Goal: Task Accomplishment & Management: Use online tool/utility

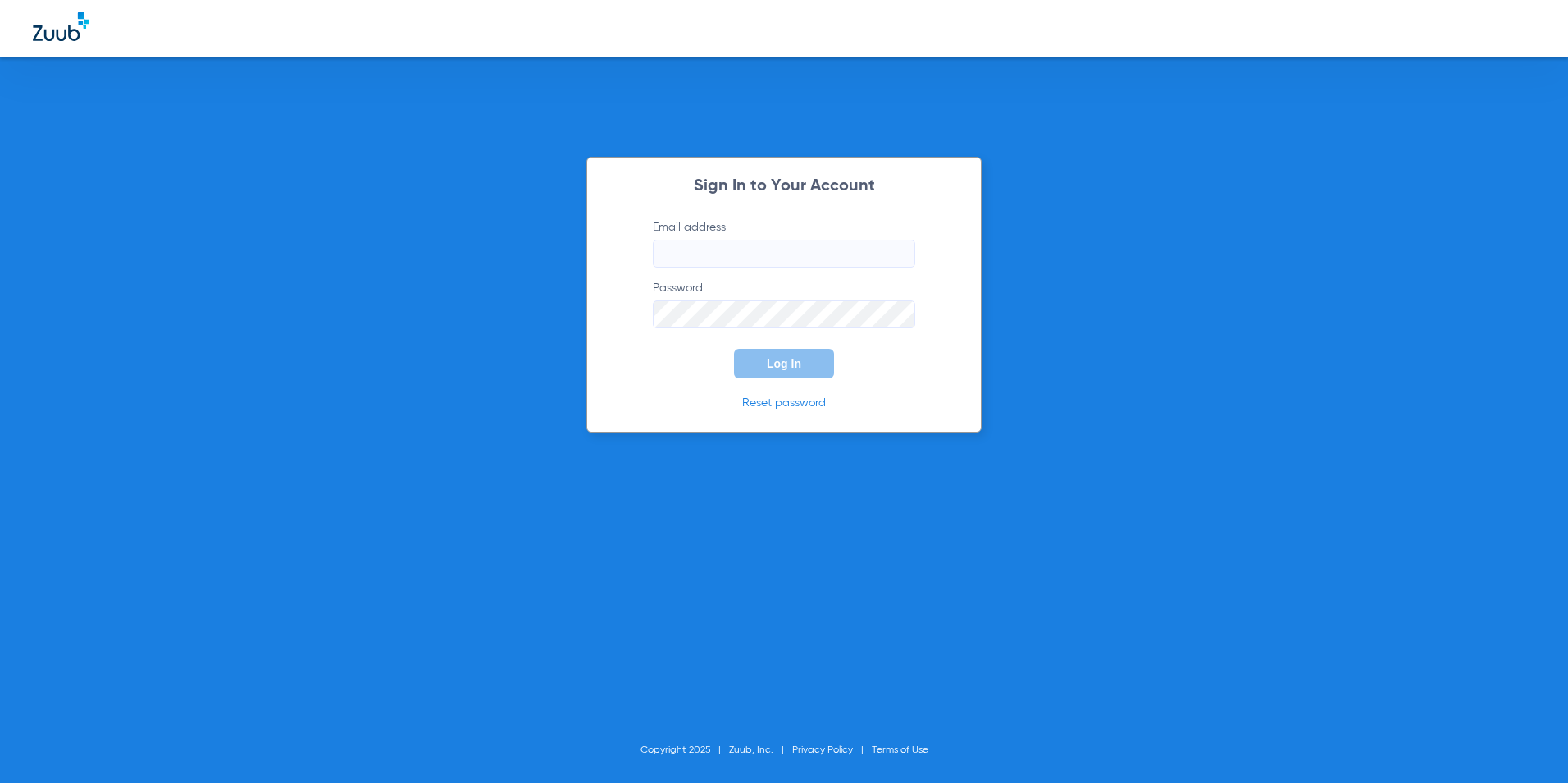
type input "[EMAIL_ADDRESS][DOMAIN_NAME]"
click at [793, 359] on span "Log In" at bounding box center [784, 364] width 34 height 13
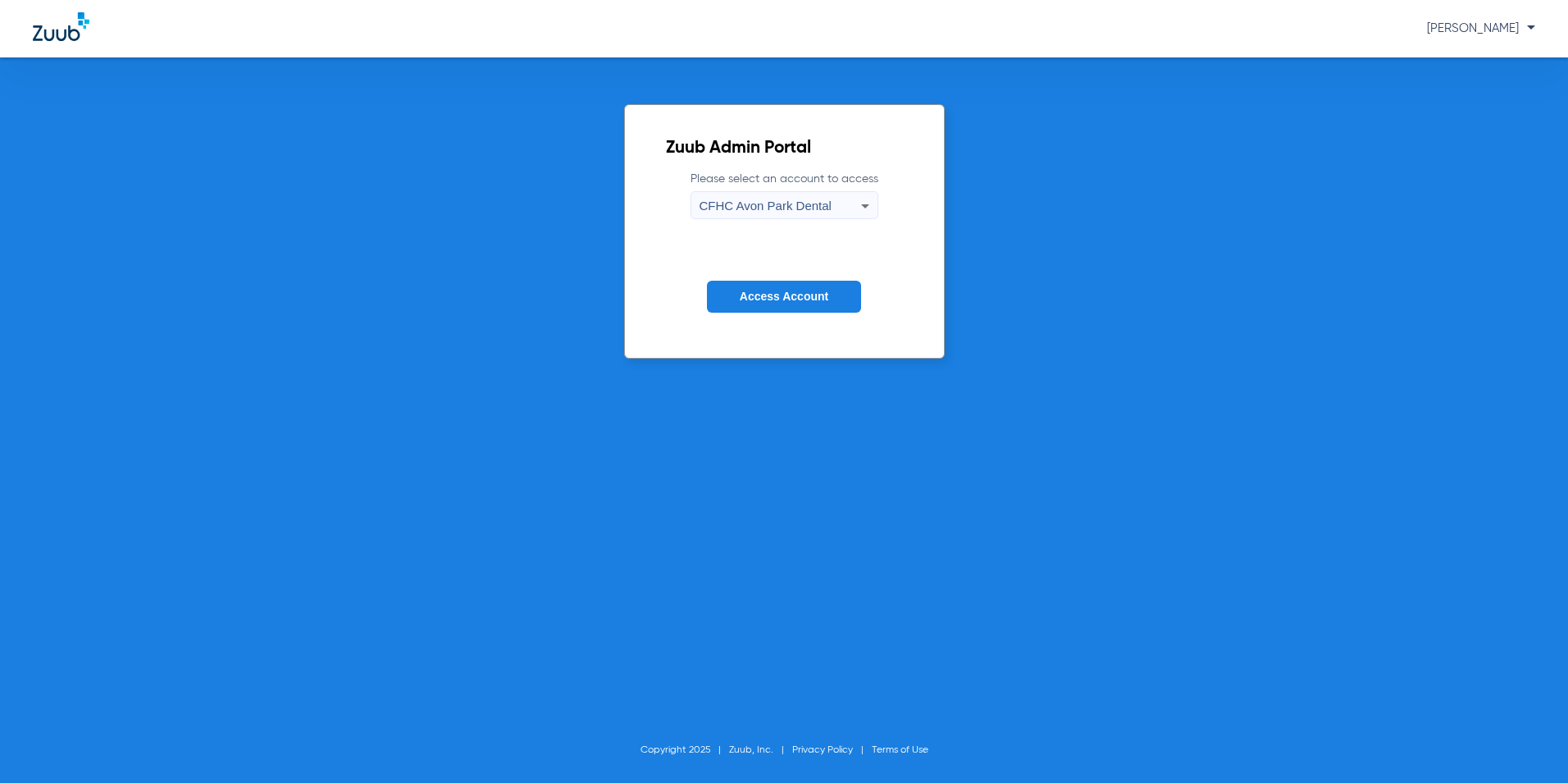
click at [828, 205] on div "CFHC Avon Park Dental" at bounding box center [780, 206] width 161 height 28
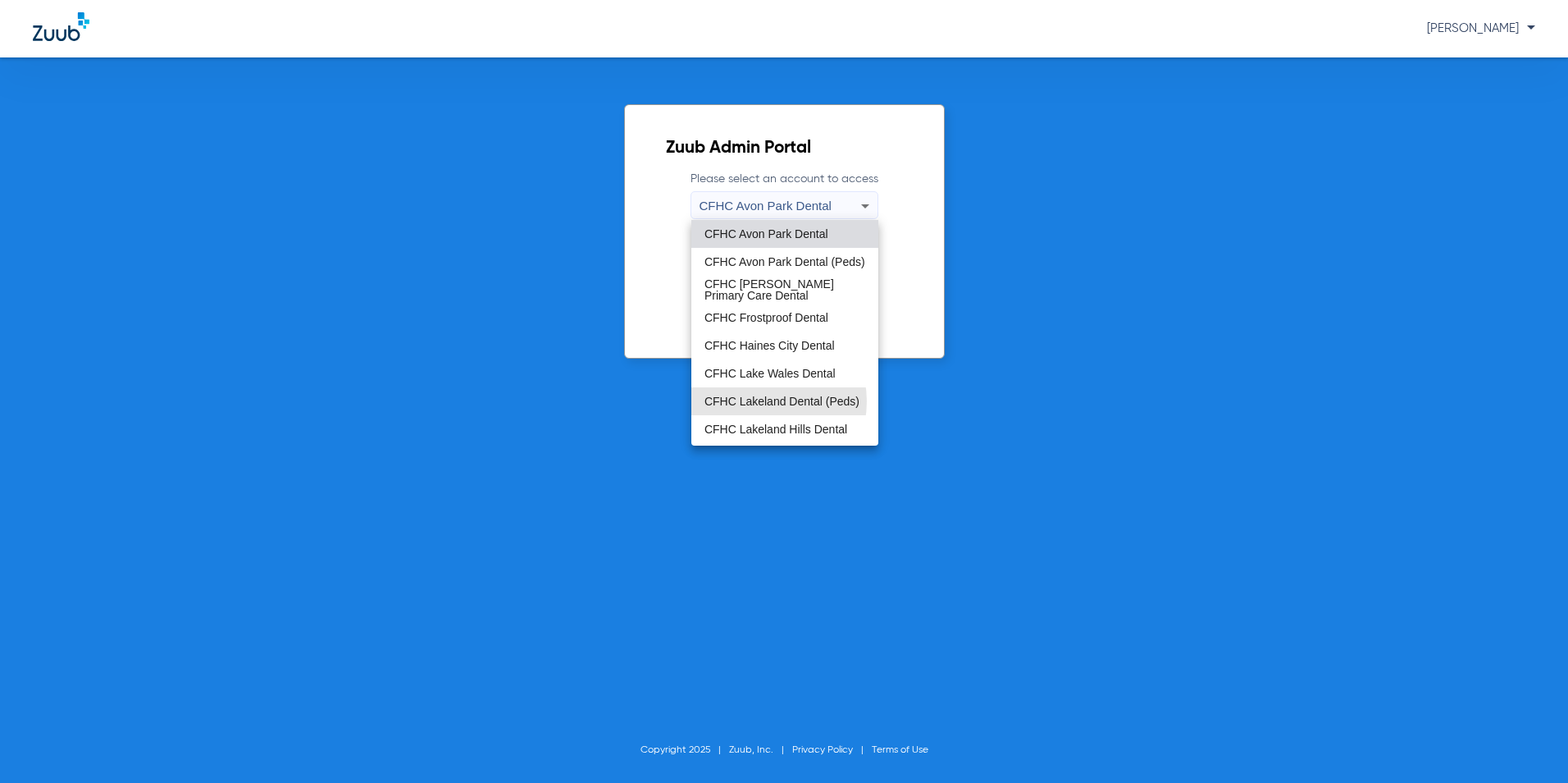
click at [760, 401] on span "CFHC Lakeland Dental (Peds)" at bounding box center [782, 401] width 155 height 11
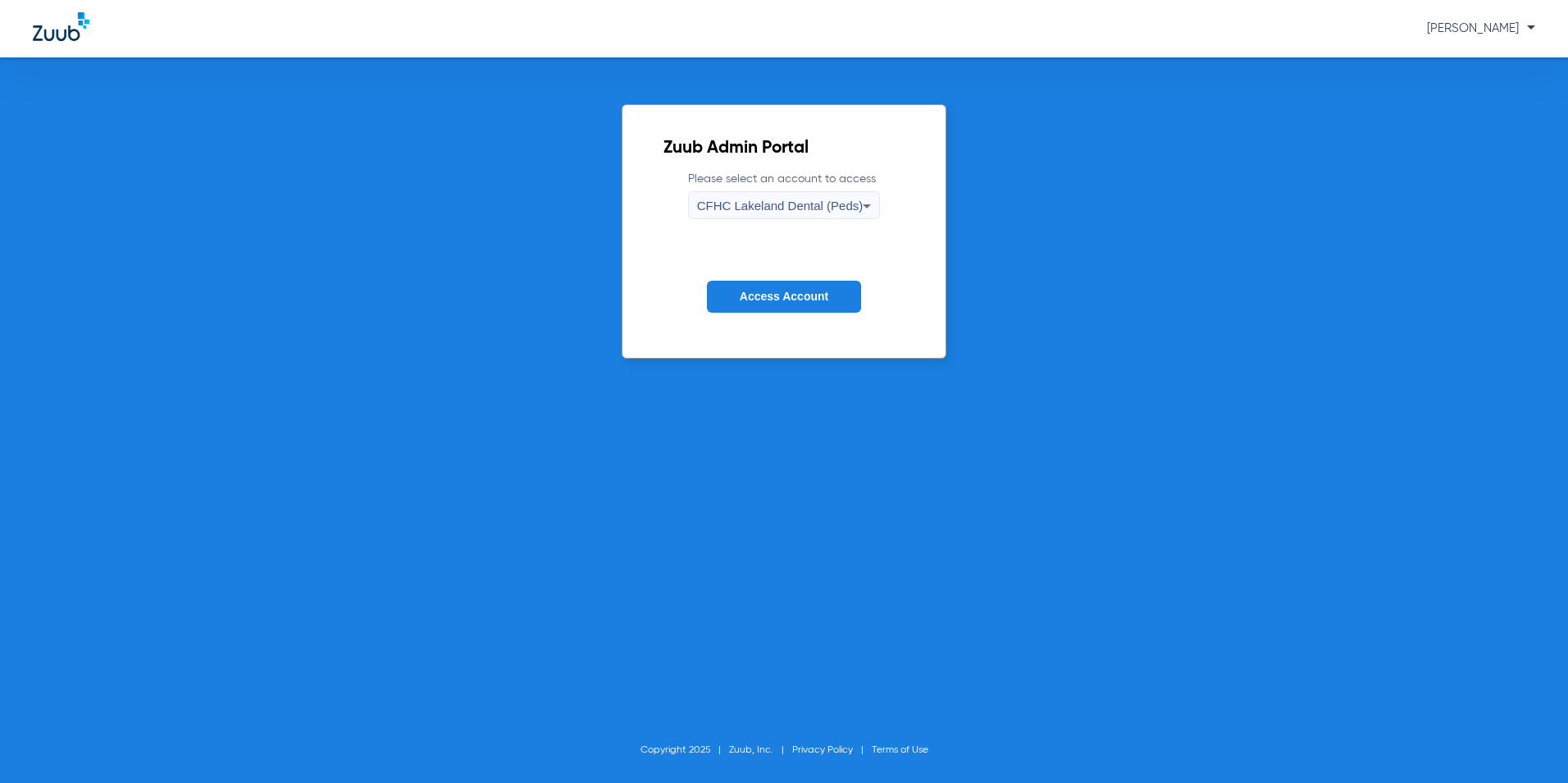
click at [773, 304] on button "Access Account" at bounding box center [784, 296] width 154 height 32
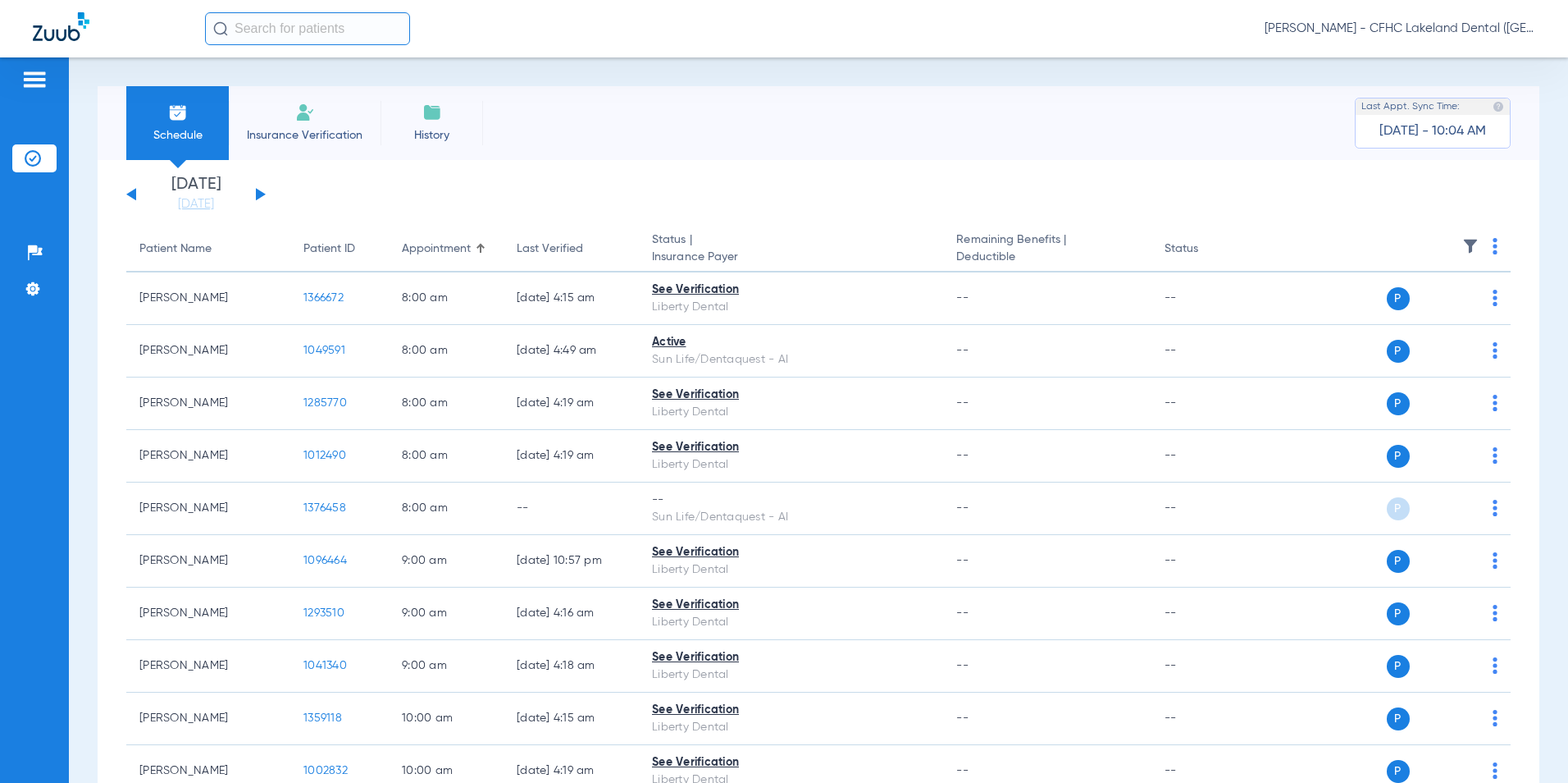
click at [261, 192] on button at bounding box center [261, 194] width 10 height 12
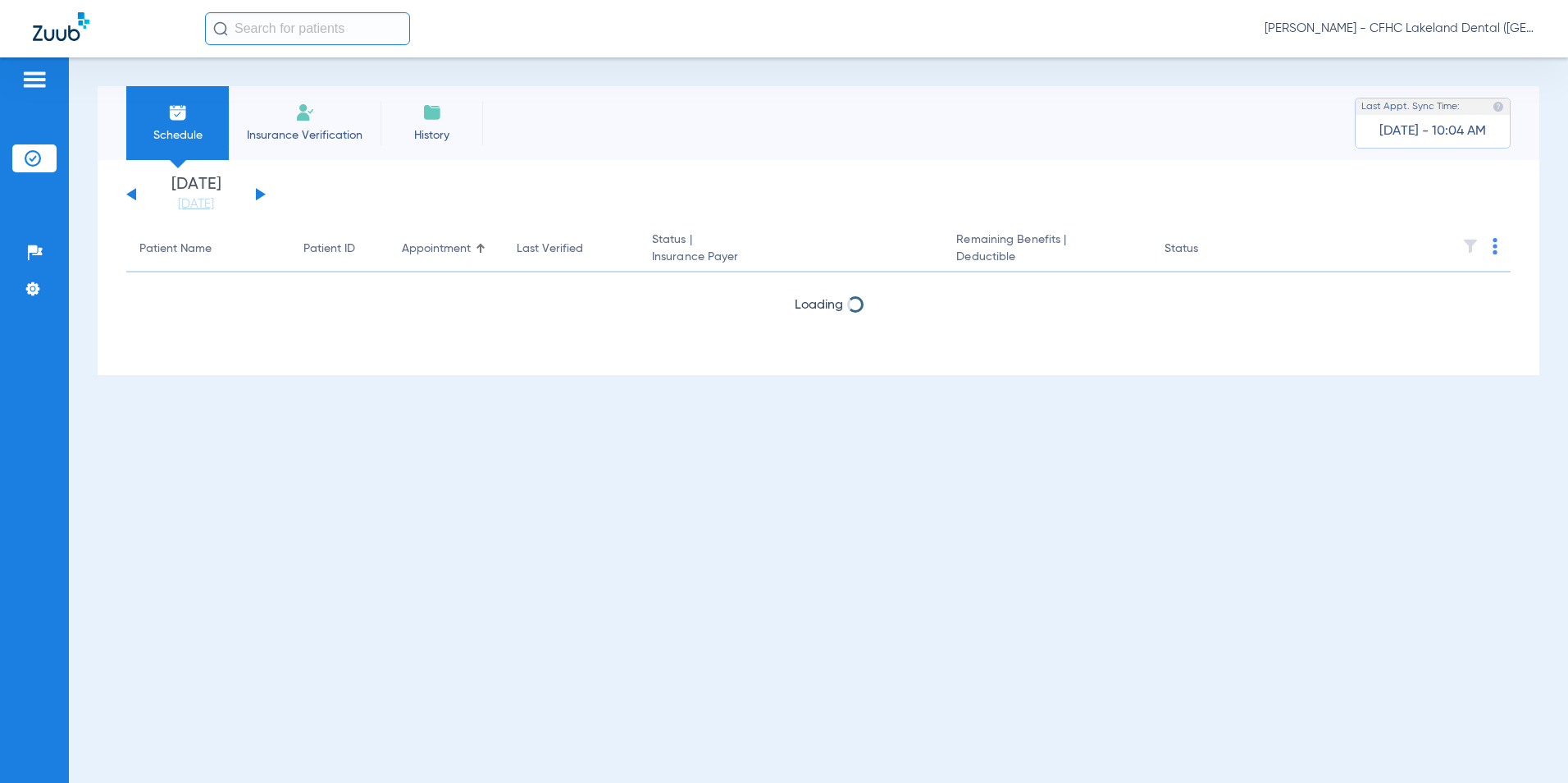
click at [261, 193] on button at bounding box center [261, 194] width 10 height 12
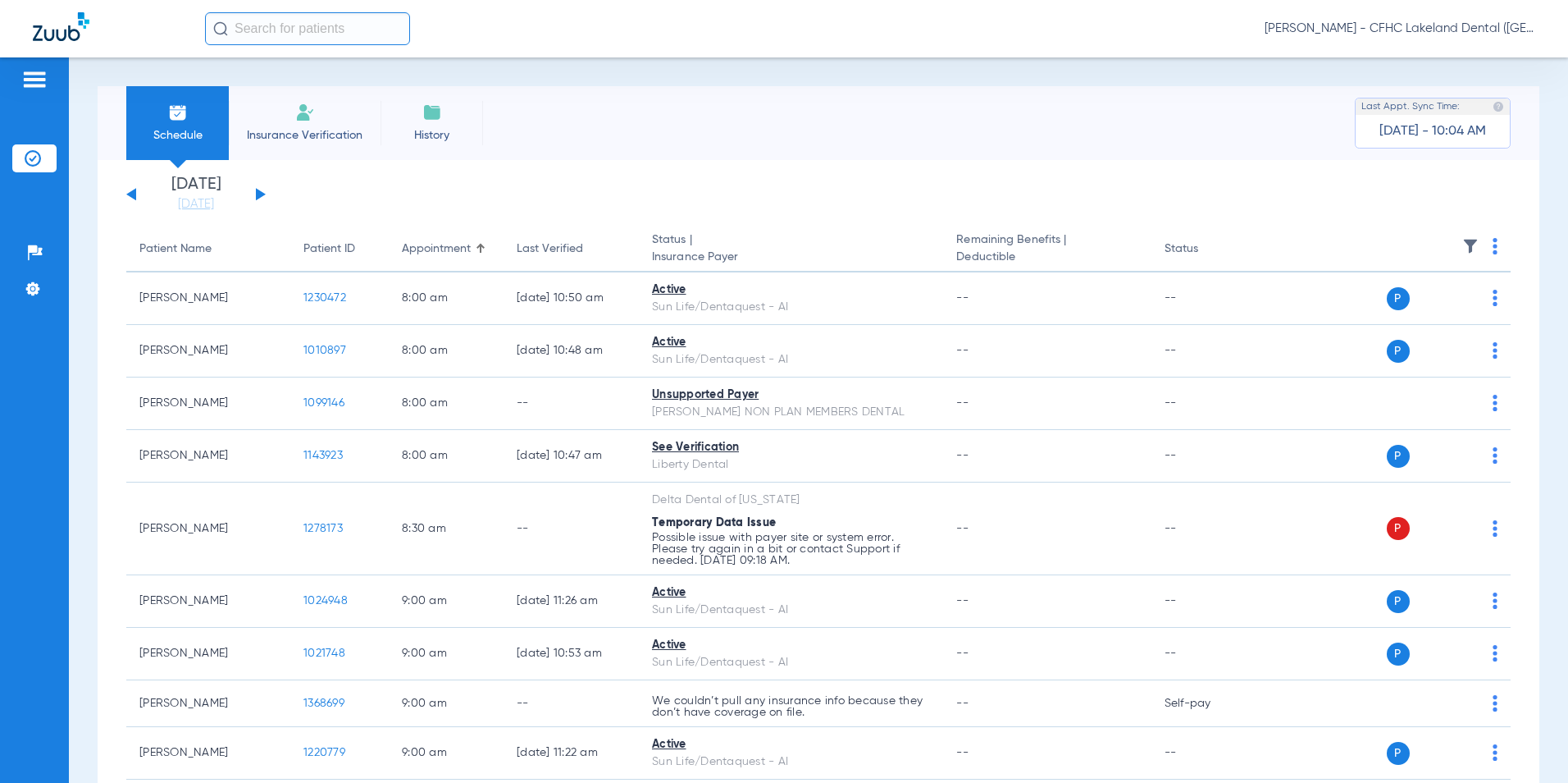
click at [261, 193] on button at bounding box center [261, 194] width 10 height 12
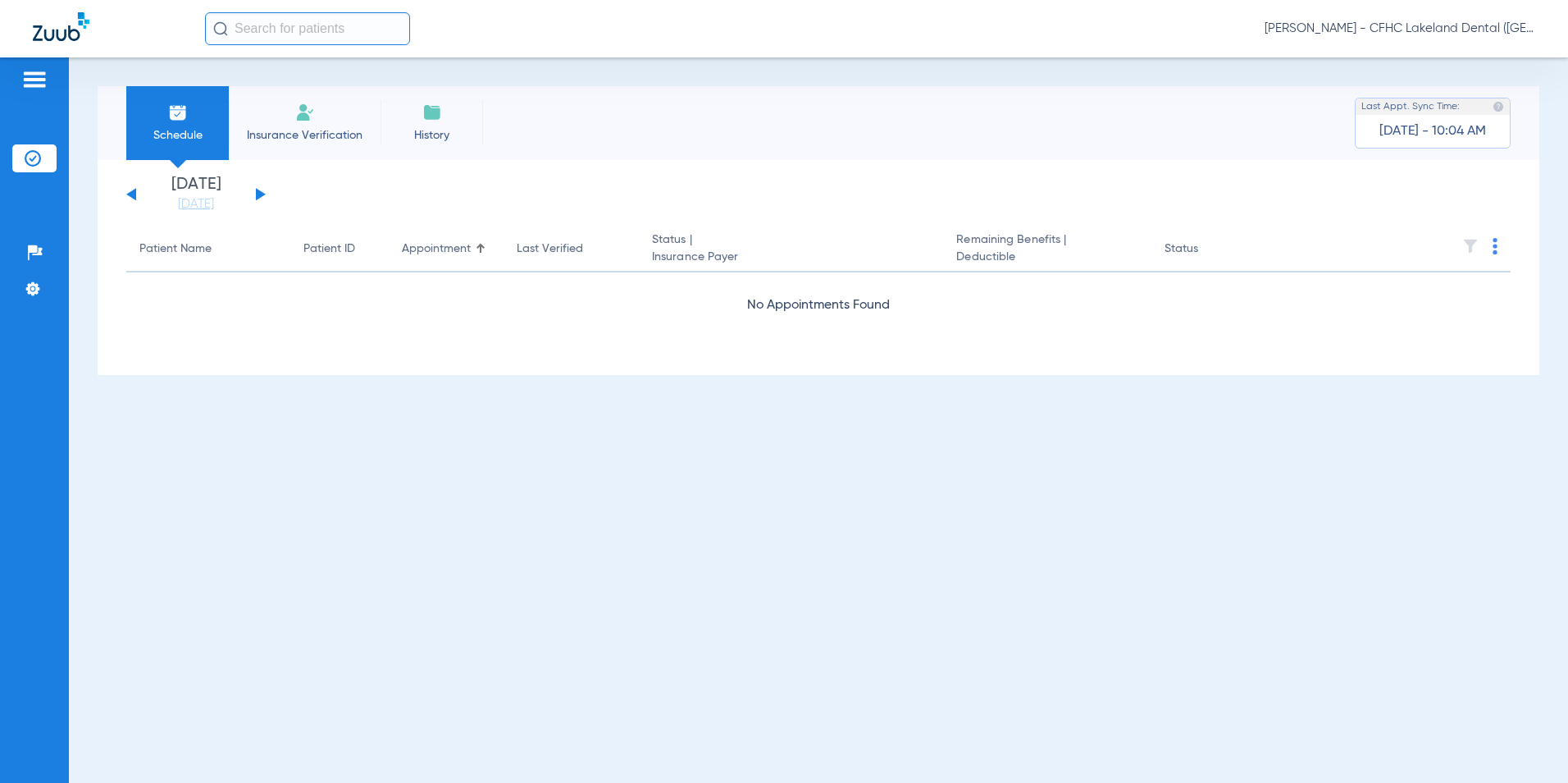
click at [261, 193] on button at bounding box center [261, 194] width 10 height 12
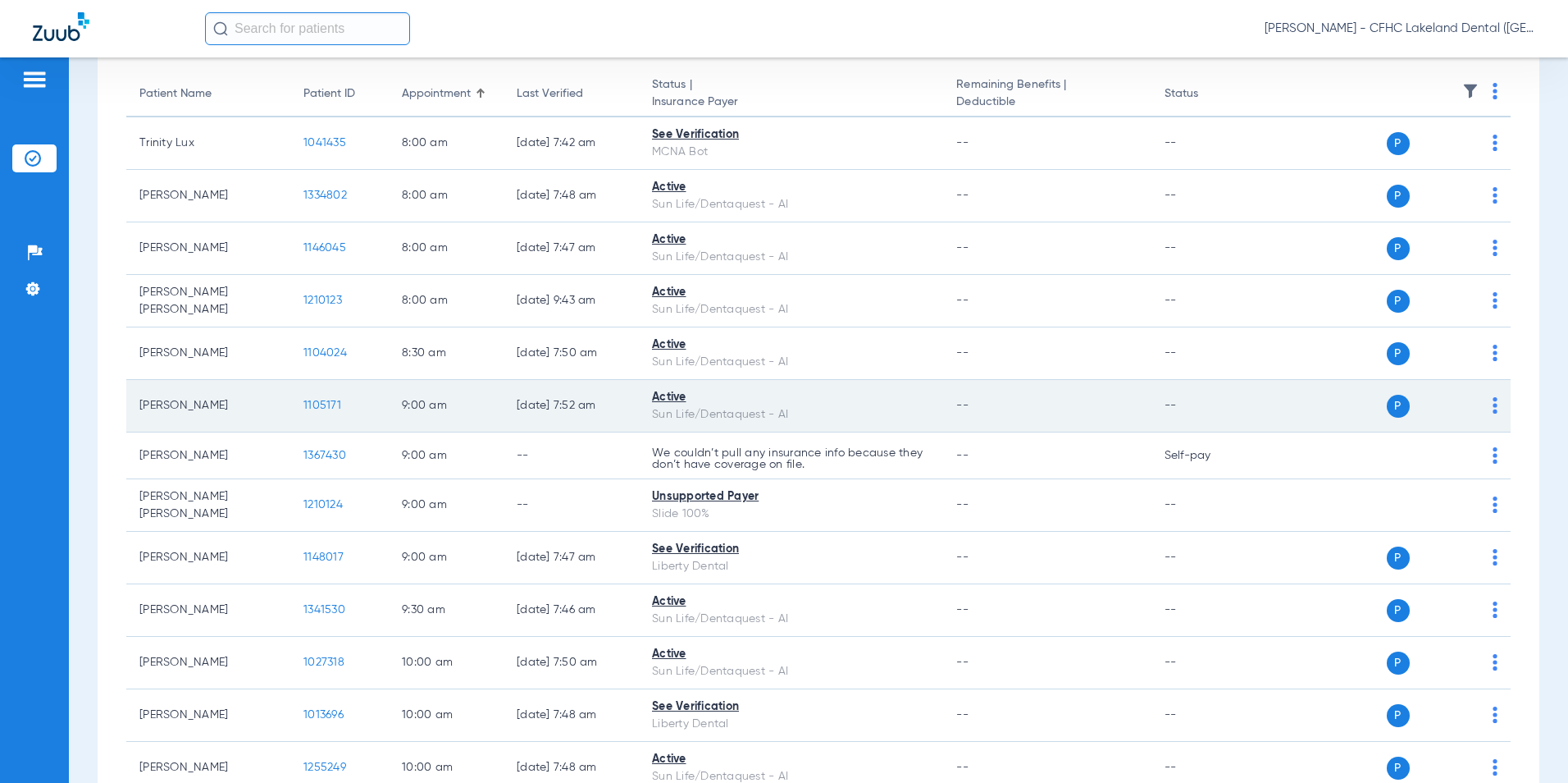
scroll to position [246, 0]
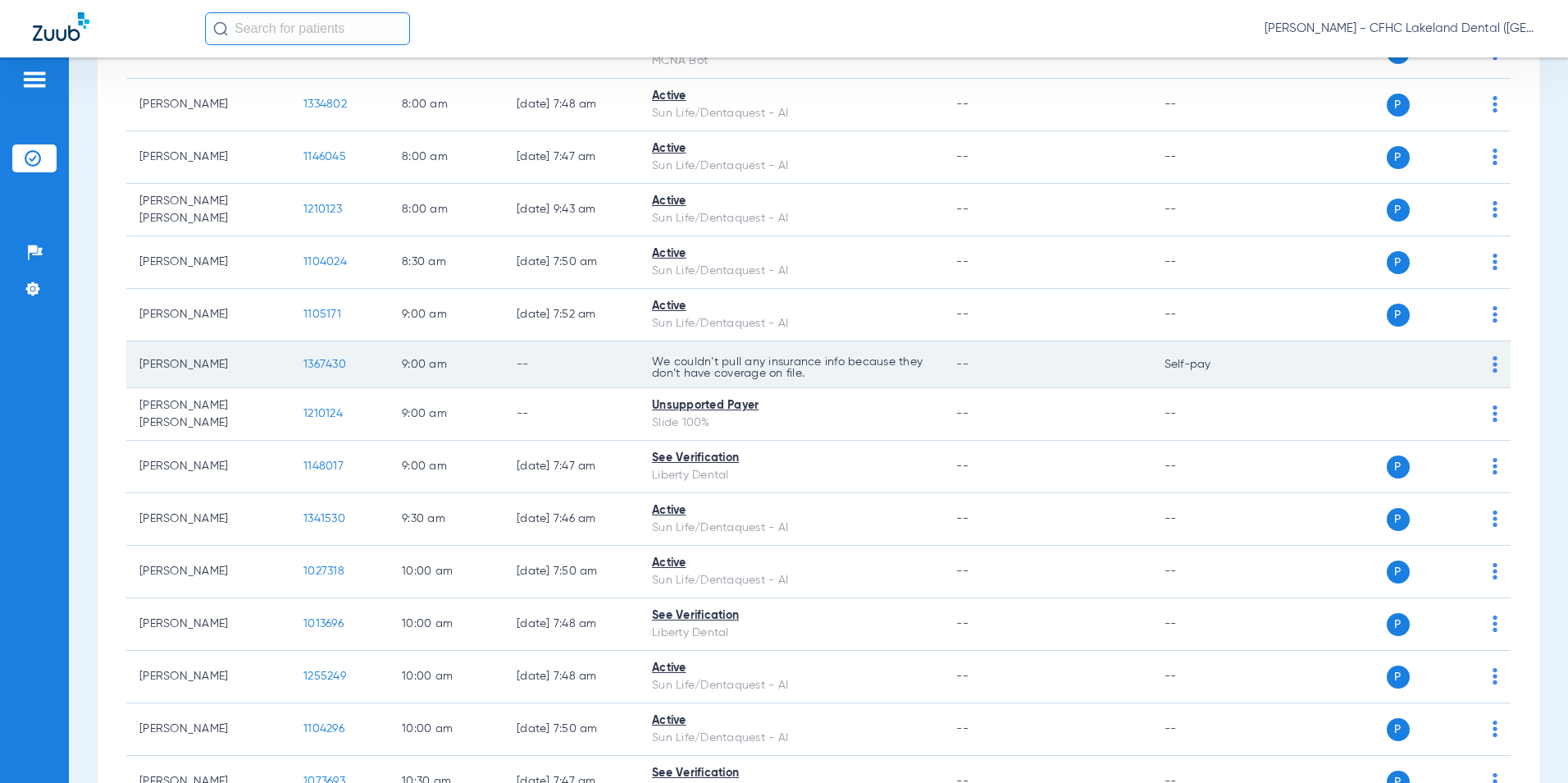
click at [309, 371] on td "1367430" at bounding box center [339, 365] width 98 height 46
click at [327, 358] on span "1367430" at bounding box center [325, 364] width 43 height 11
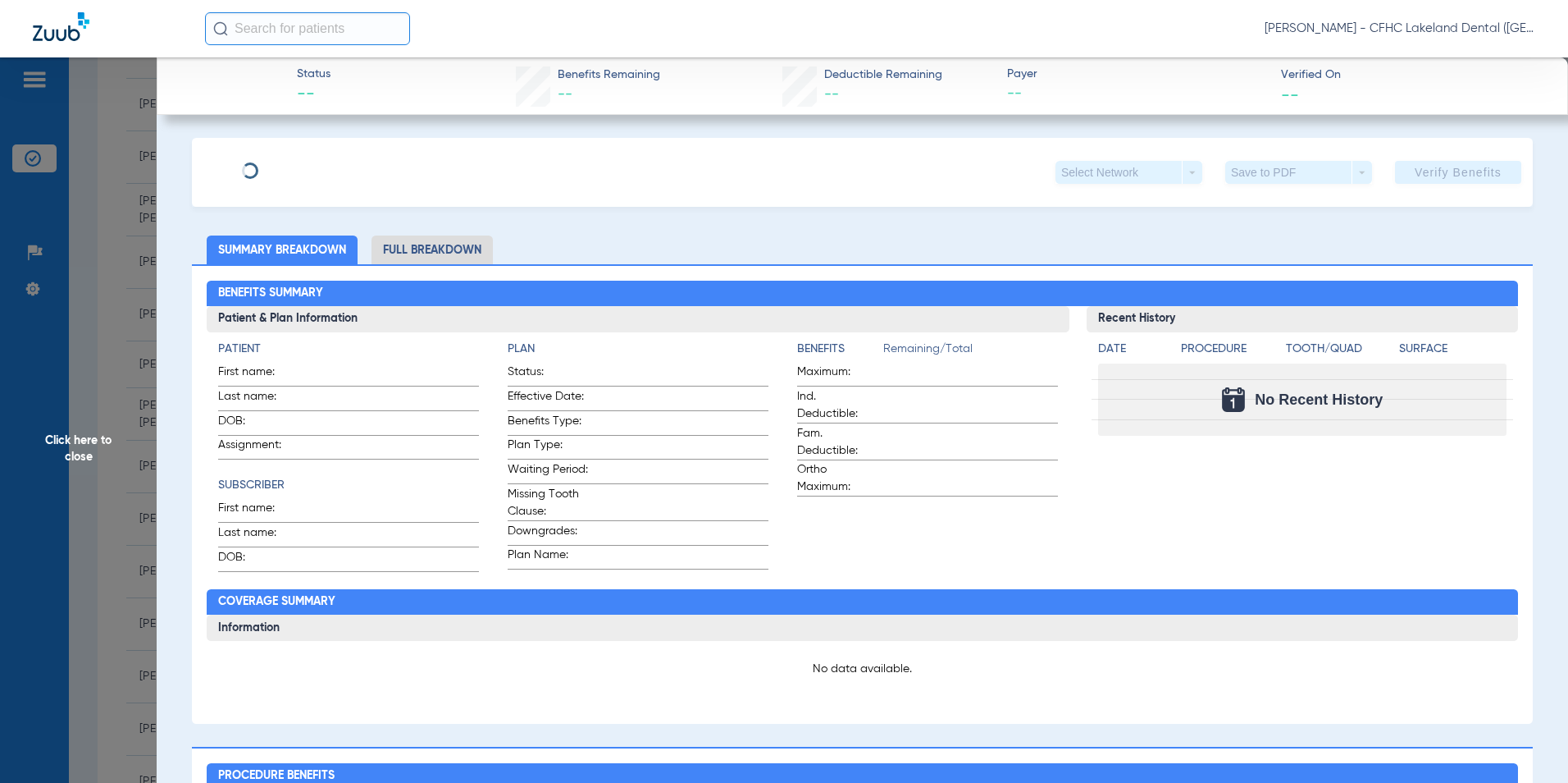
type input "[PERSON_NAME]"
type input "HOLDER"
type input "[DATE]"
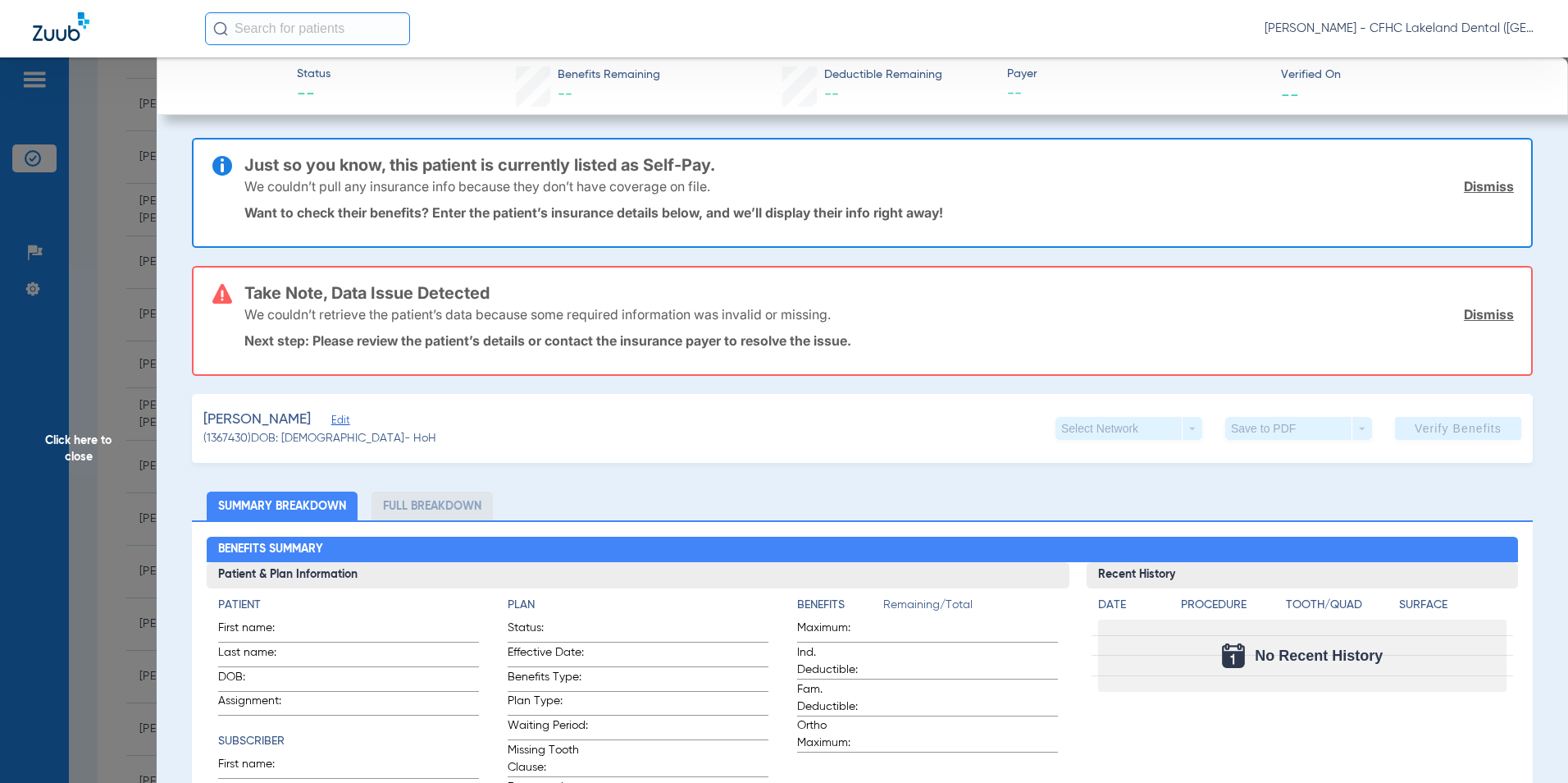
click at [346, 422] on span "Edit" at bounding box center [338, 422] width 15 height 16
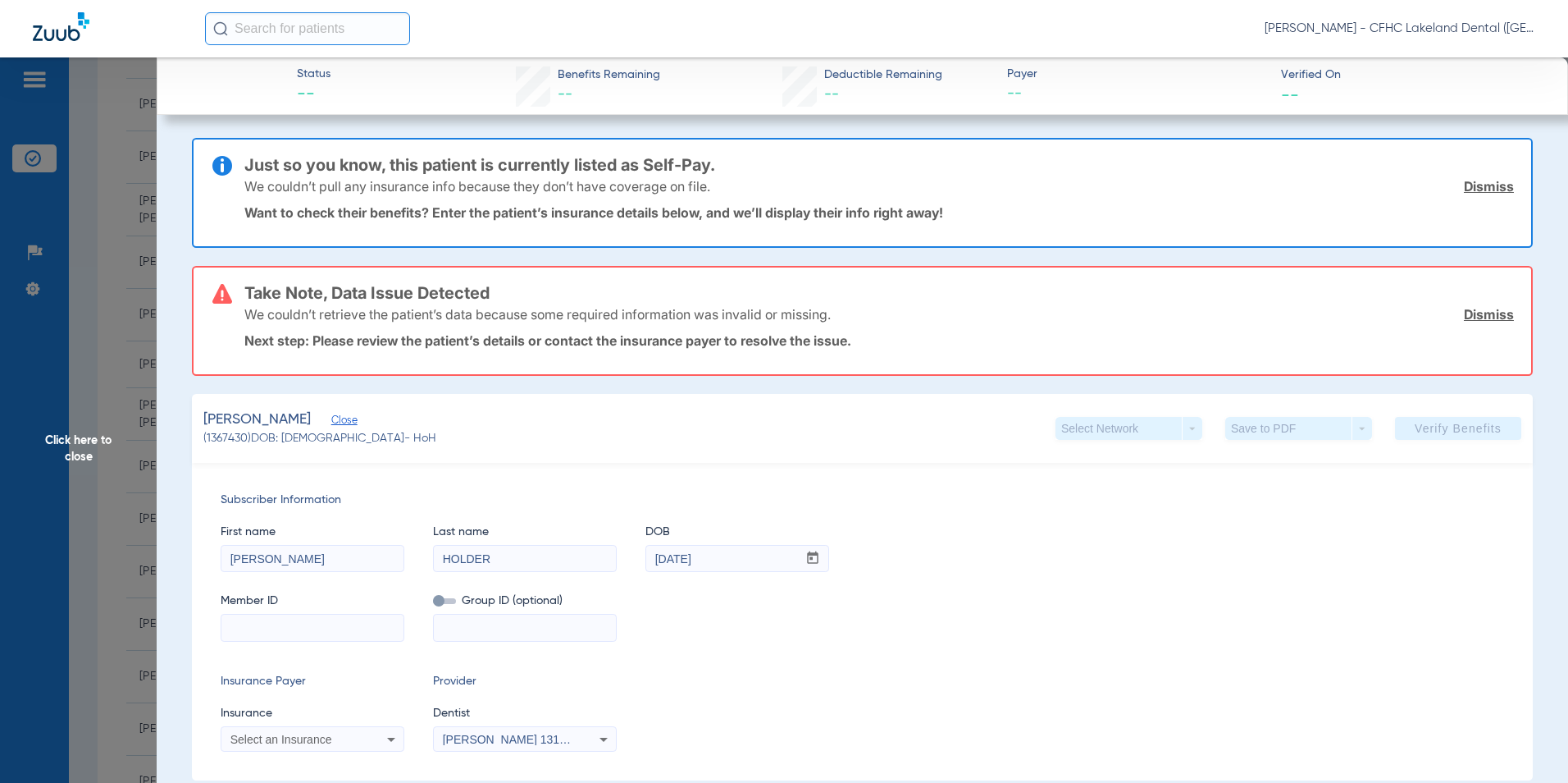
paste input "9678341107"
type input "9678341107"
click at [320, 747] on div "Select an Insurance" at bounding box center [312, 738] width 182 height 19
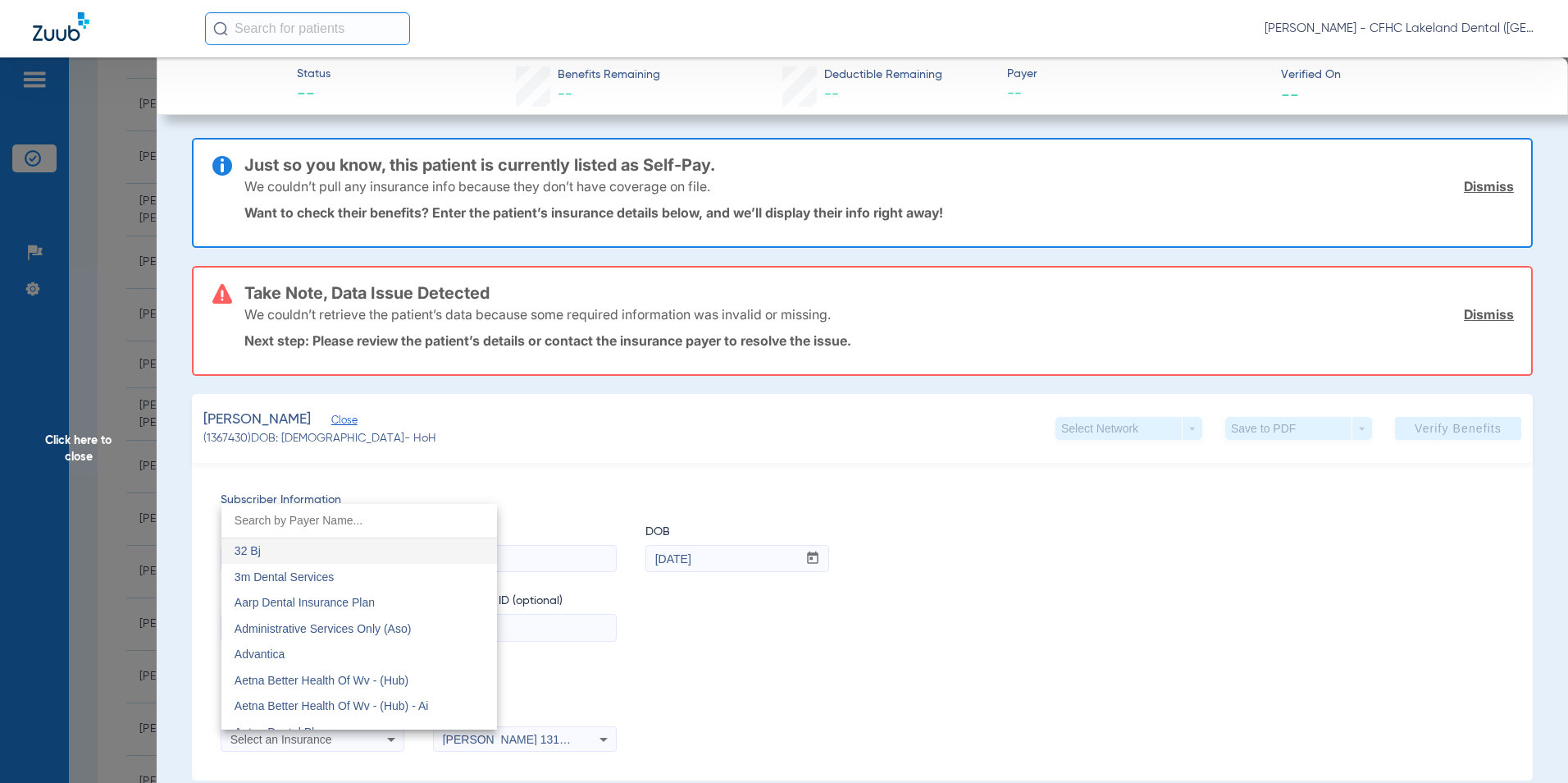
click at [323, 729] on div at bounding box center [784, 392] width 1568 height 783
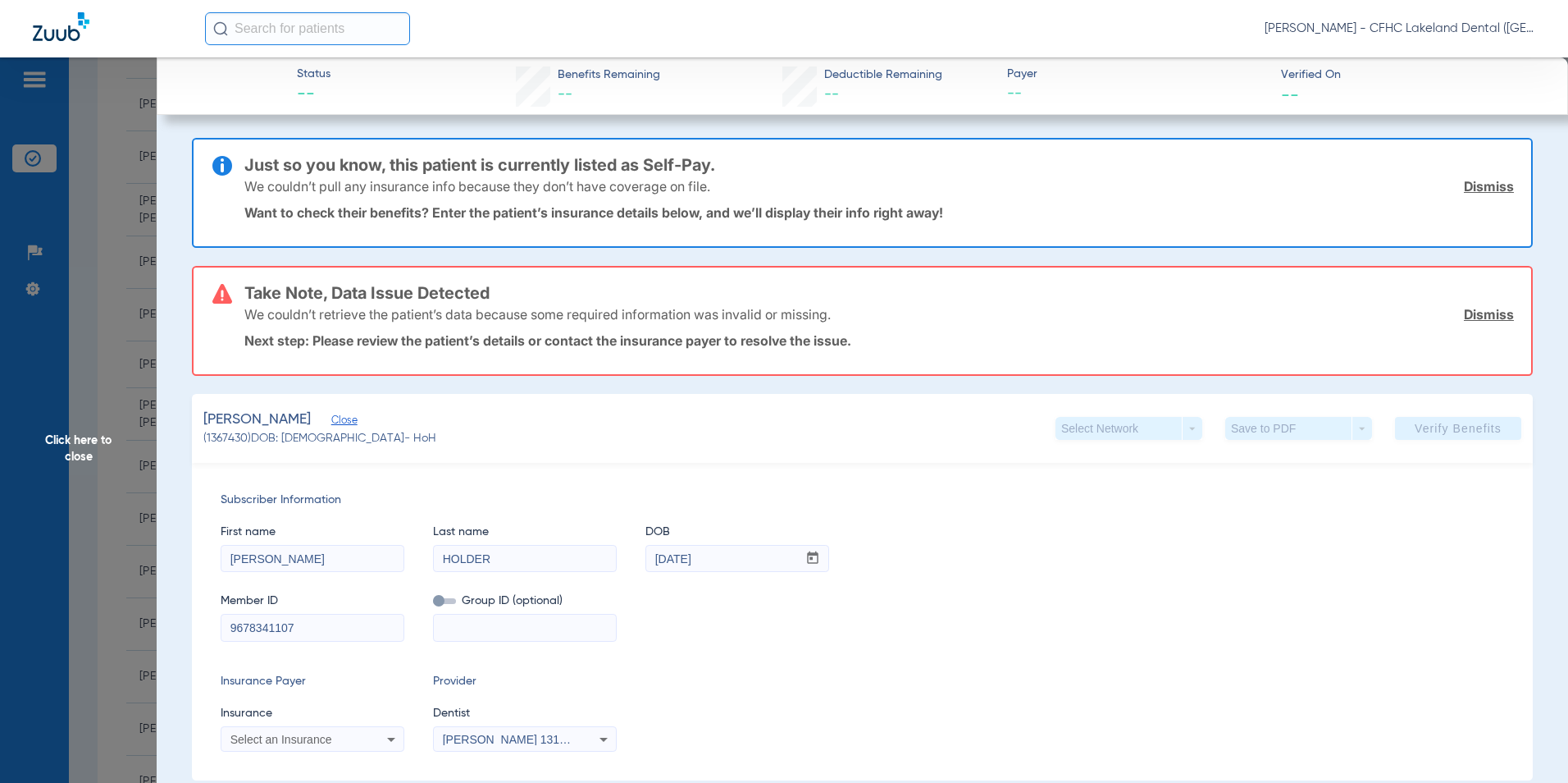
click at [321, 729] on div "Select an Insurance" at bounding box center [312, 738] width 182 height 19
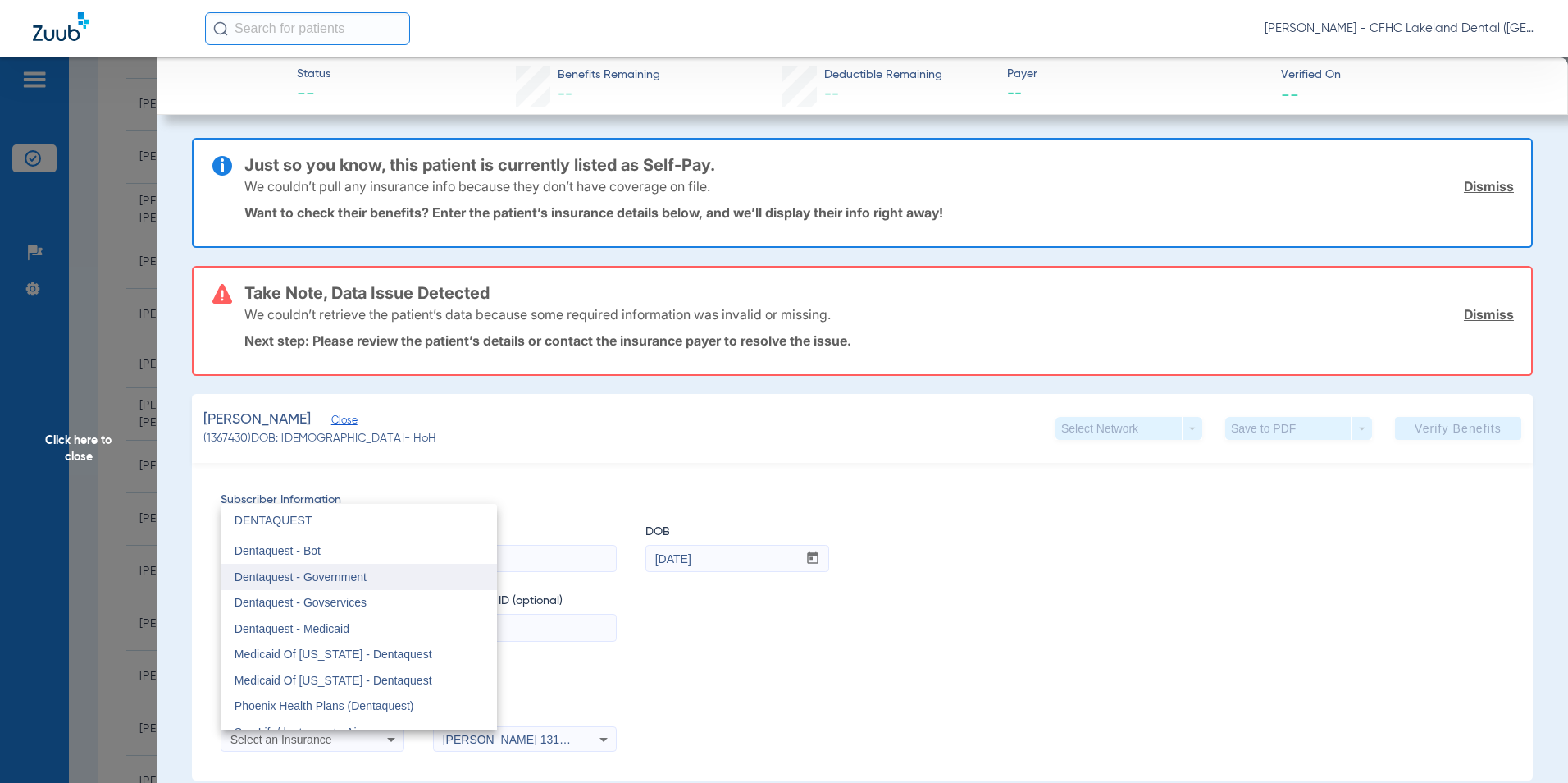
type input "DENTAQUEST"
click at [375, 578] on mat-option "Dentaquest - Government" at bounding box center [359, 577] width 275 height 26
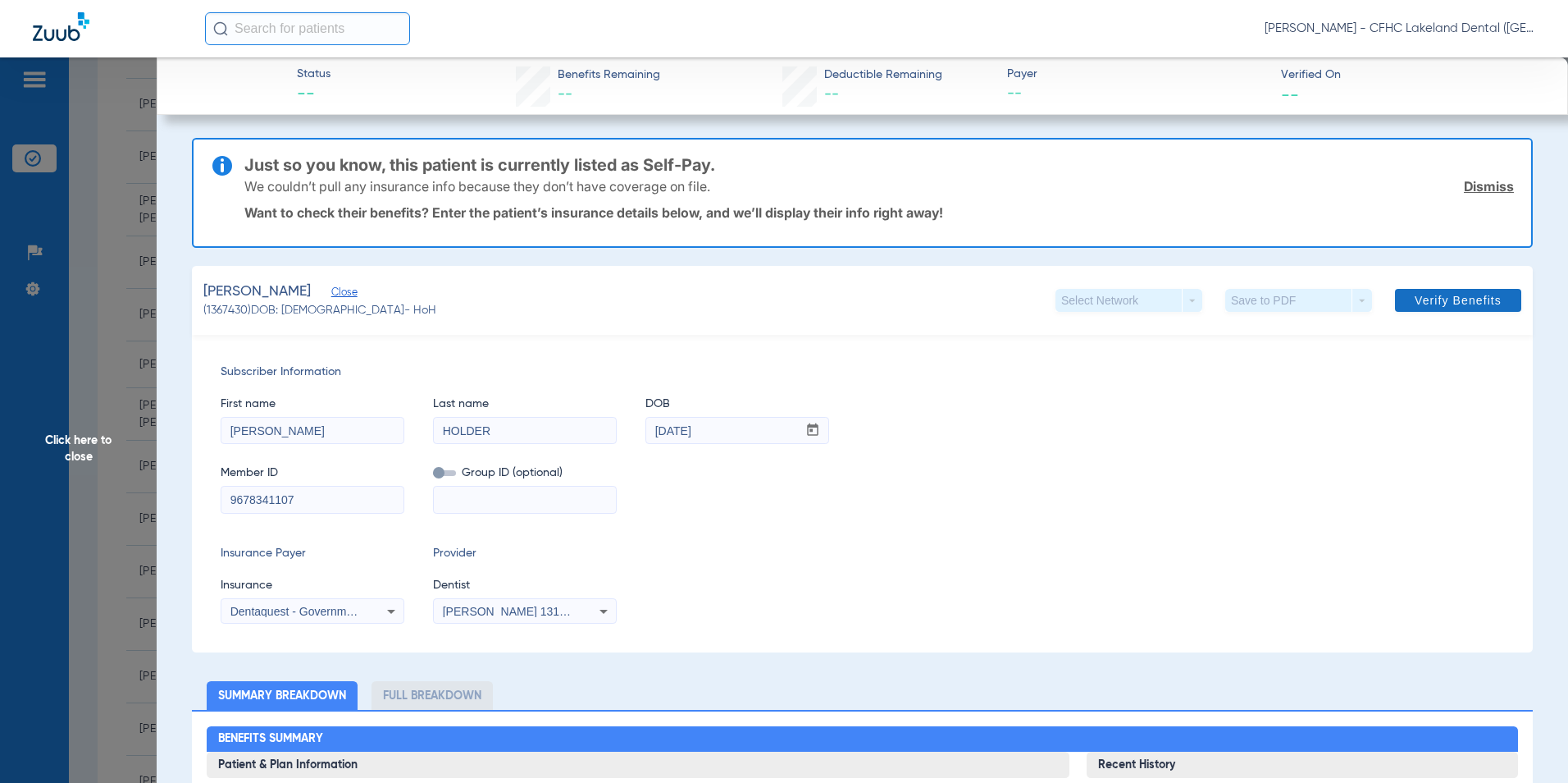
click at [1479, 320] on div "[PERSON_NAME] (1367430) DOB: [DEMOGRAPHIC_DATA] - HoH Select Network arrow_drop…" at bounding box center [862, 301] width 1341 height 69
click at [1473, 302] on span "Verify Benefits" at bounding box center [1459, 301] width 87 height 13
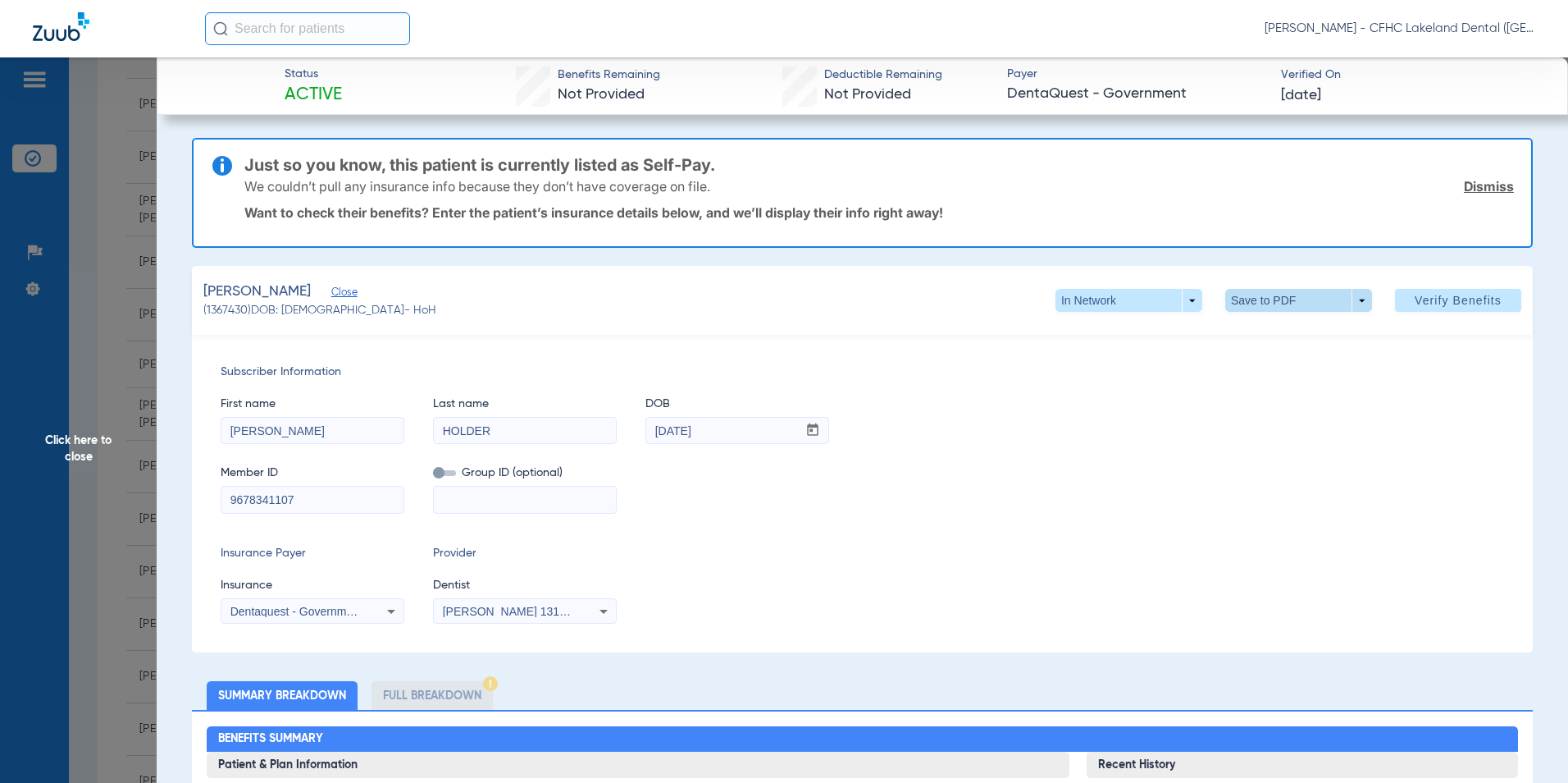
click at [1345, 298] on span at bounding box center [1298, 300] width 147 height 23
click at [1295, 328] on span "Save to PDF" at bounding box center [1292, 333] width 65 height 11
click at [108, 421] on span "Click here to close" at bounding box center [78, 449] width 157 height 783
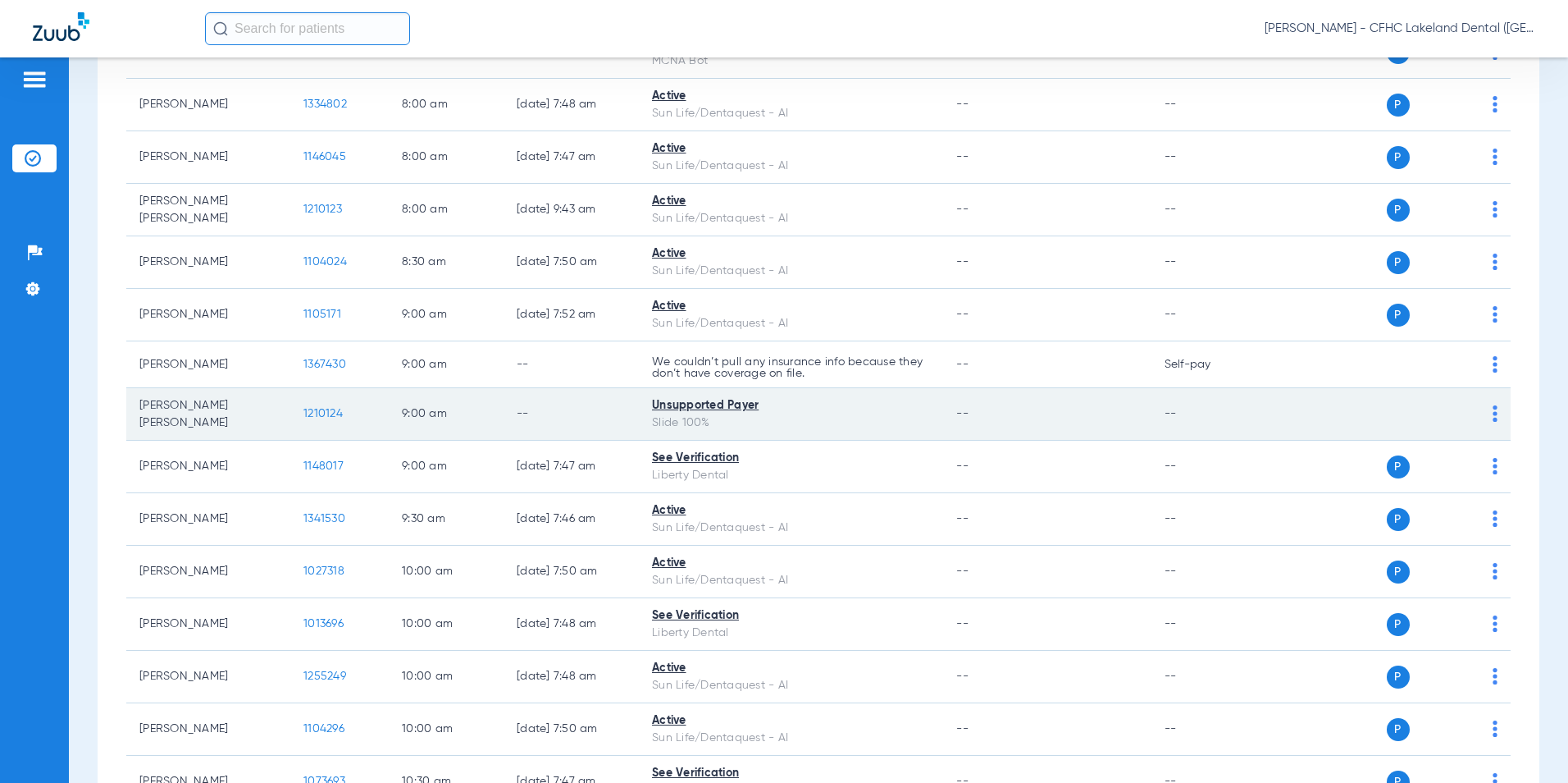
click at [315, 412] on span "1210124" at bounding box center [323, 414] width 39 height 11
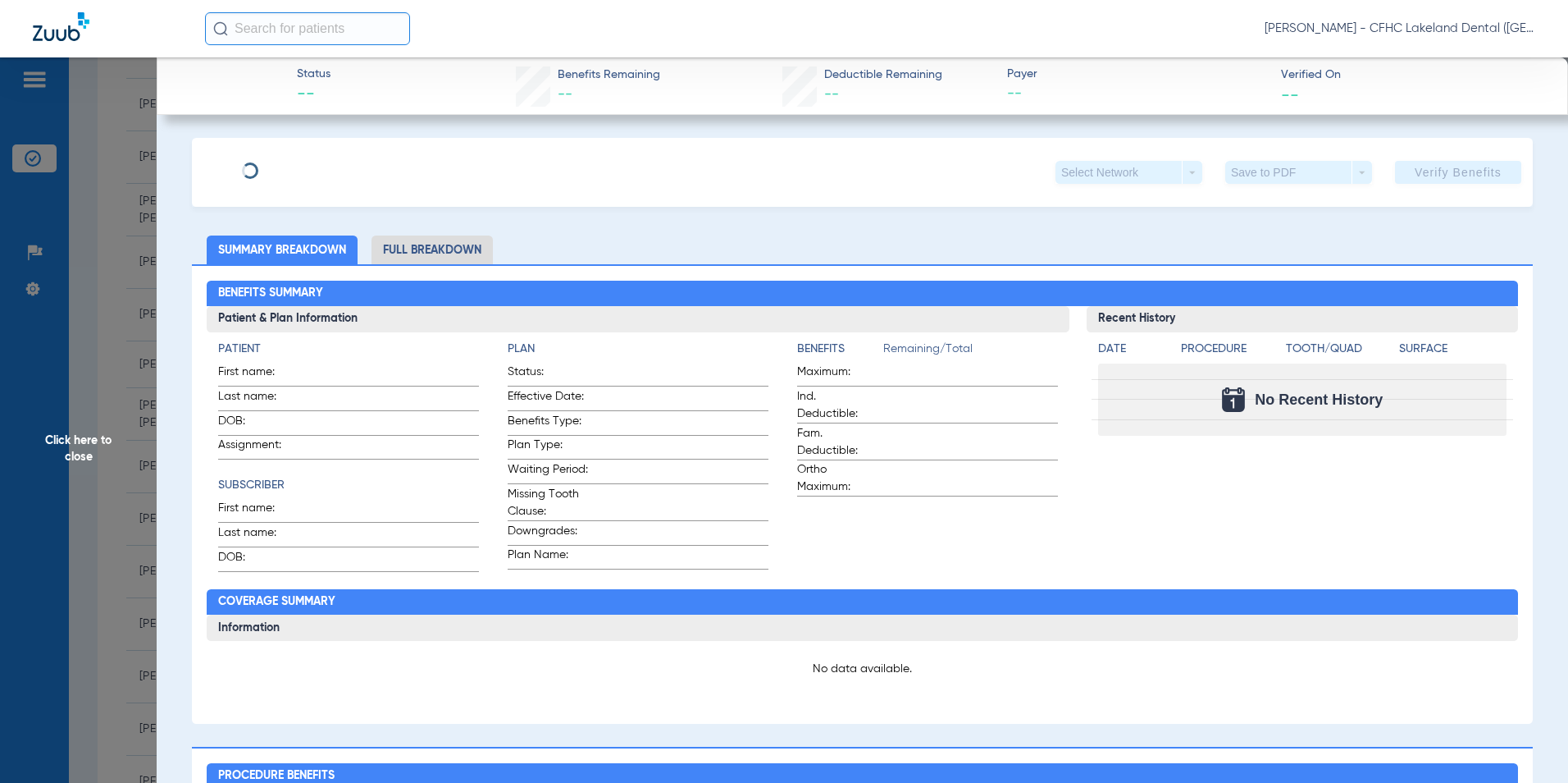
type input "[PERSON_NAME]"
type input "[DATE]"
type input "100025773"
type input "100 SELF PAY"
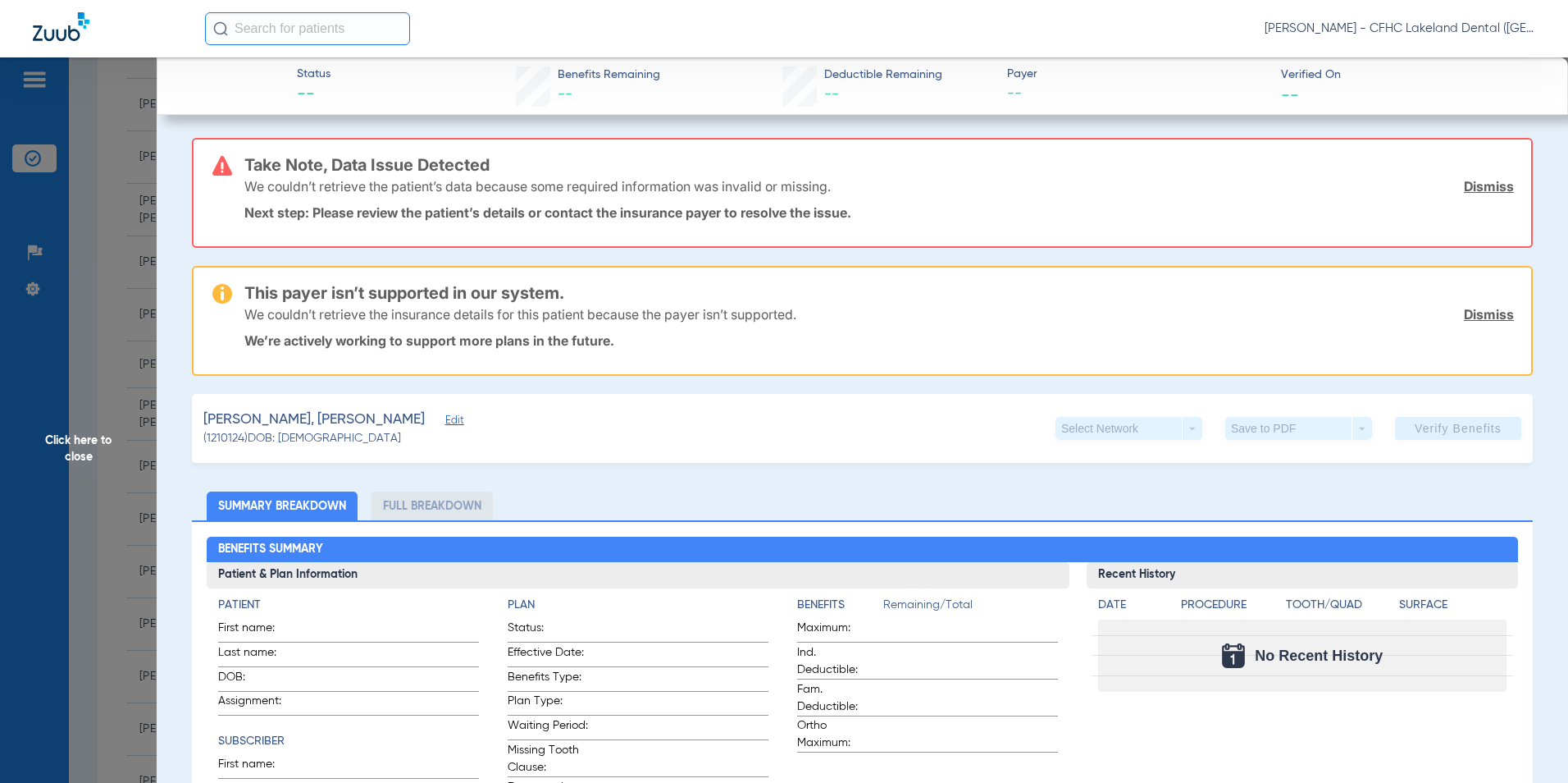
click at [460, 422] on span "Edit" at bounding box center [453, 422] width 15 height 16
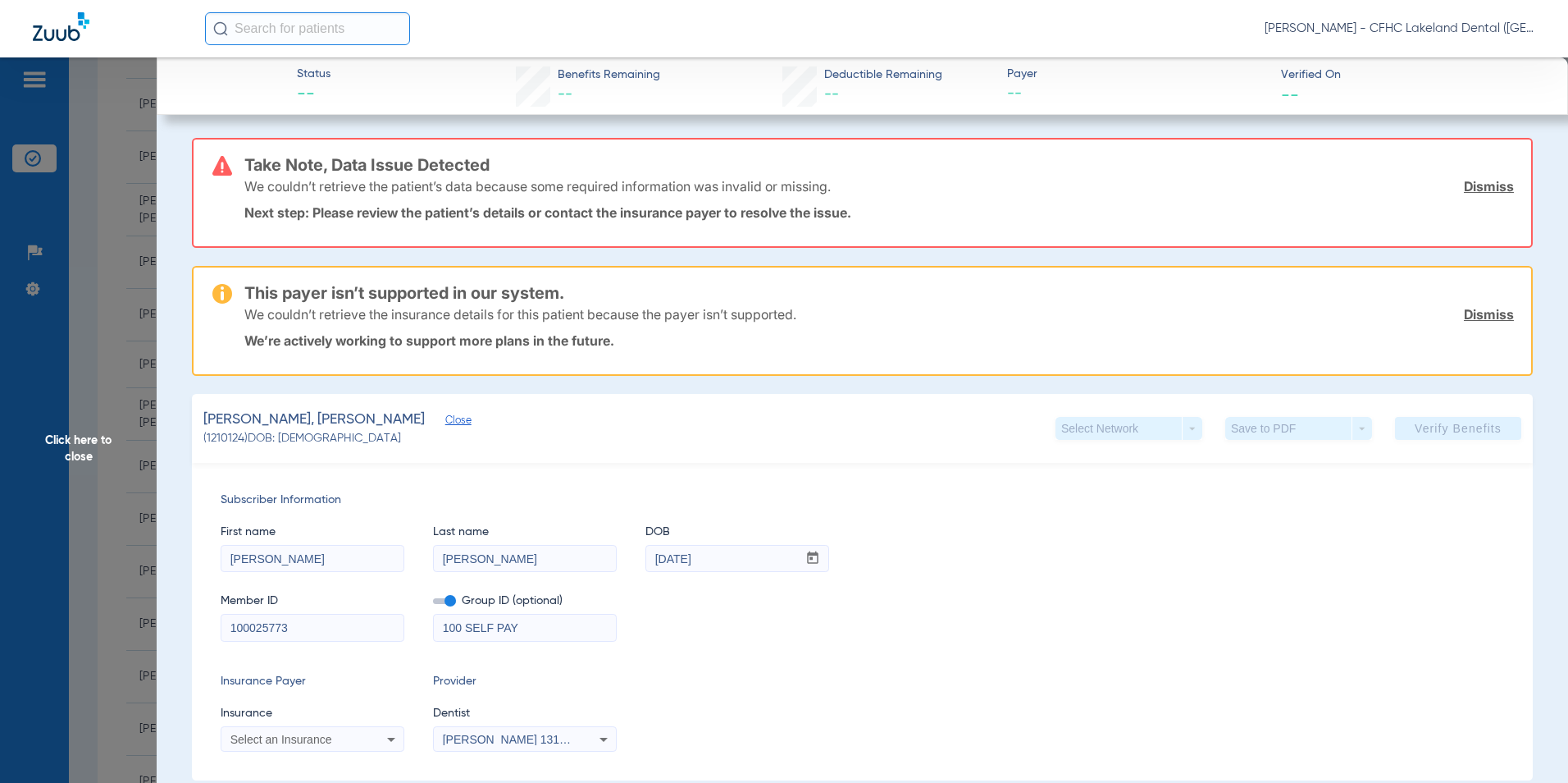
drag, startPoint x: 206, startPoint y: 620, endPoint x: 146, endPoint y: 609, distance: 61.0
paste input "9550240126"
click at [279, 737] on span "Select an Insurance" at bounding box center [282, 739] width 102 height 13
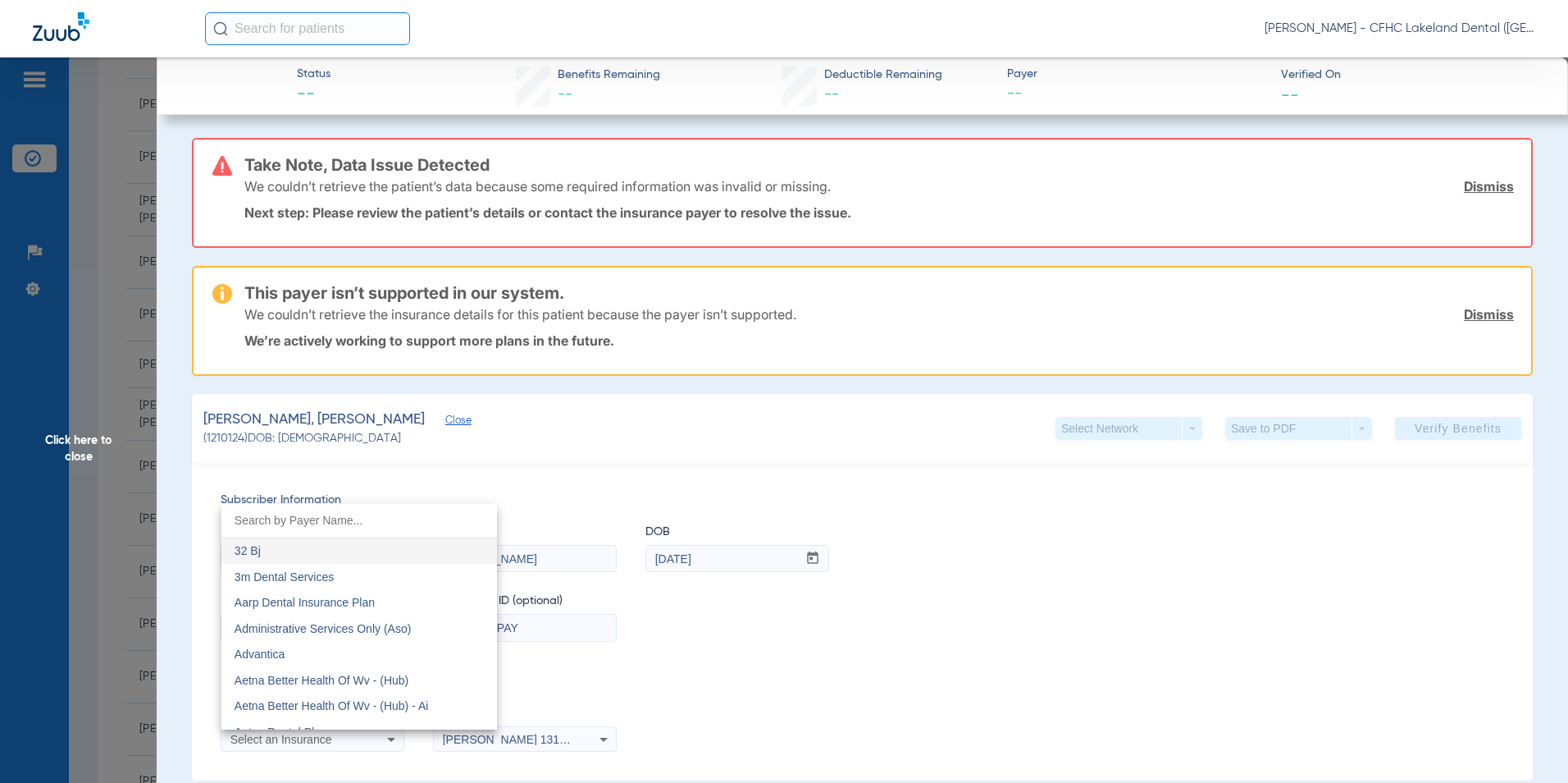
drag, startPoint x: 134, startPoint y: 520, endPoint x: 194, endPoint y: 537, distance: 62.4
click at [140, 520] on div at bounding box center [784, 392] width 1568 height 783
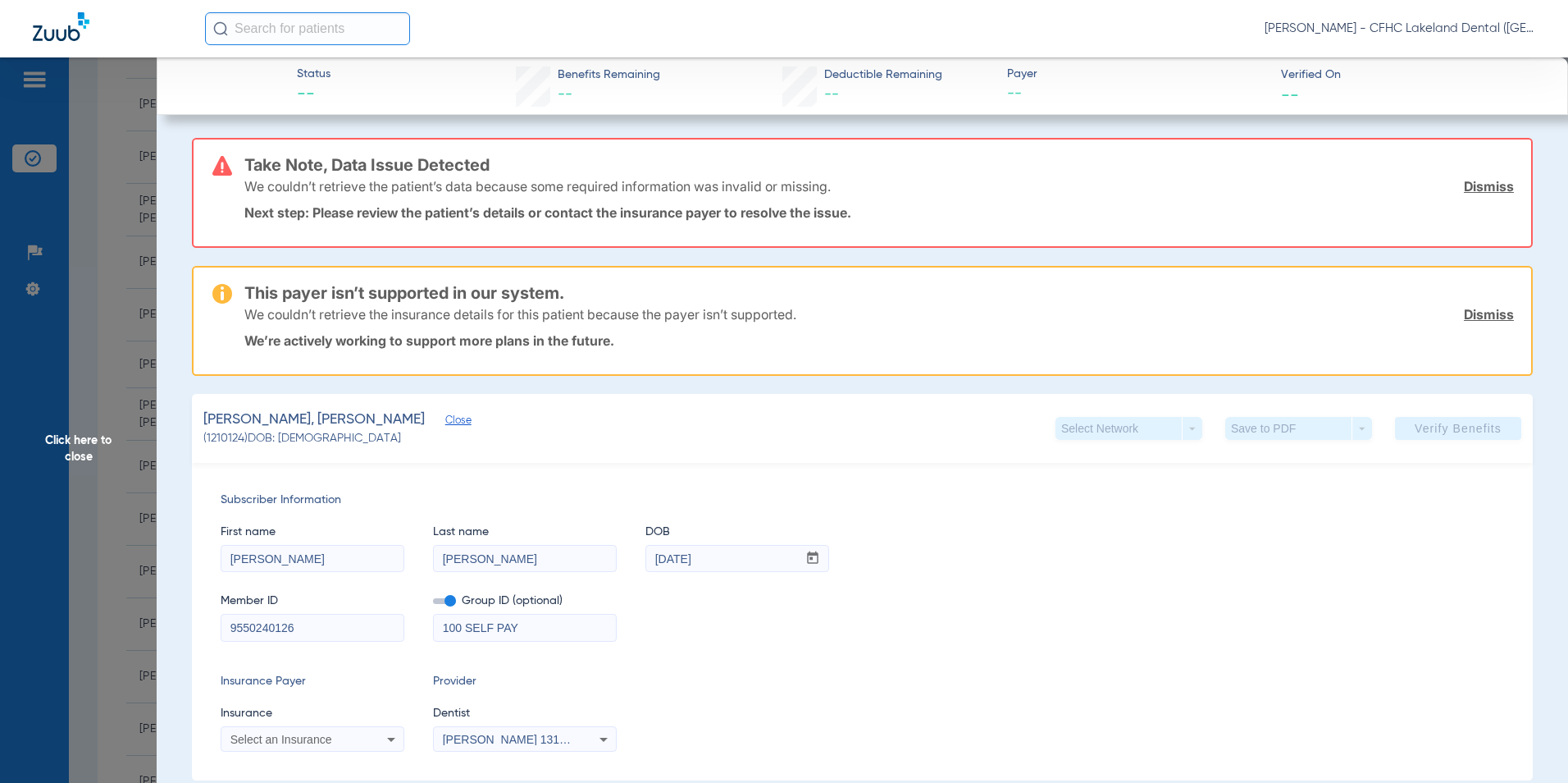
click at [194, 537] on div "Subscriber Information First name [PERSON_NAME] Last name [PERSON_NAME] DOB mm …" at bounding box center [862, 622] width 1341 height 317
drag, startPoint x: 253, startPoint y: 628, endPoint x: 84, endPoint y: 591, distance: 173.0
type input "9550240126"
click at [256, 740] on span "Select an Insurance" at bounding box center [282, 739] width 102 height 13
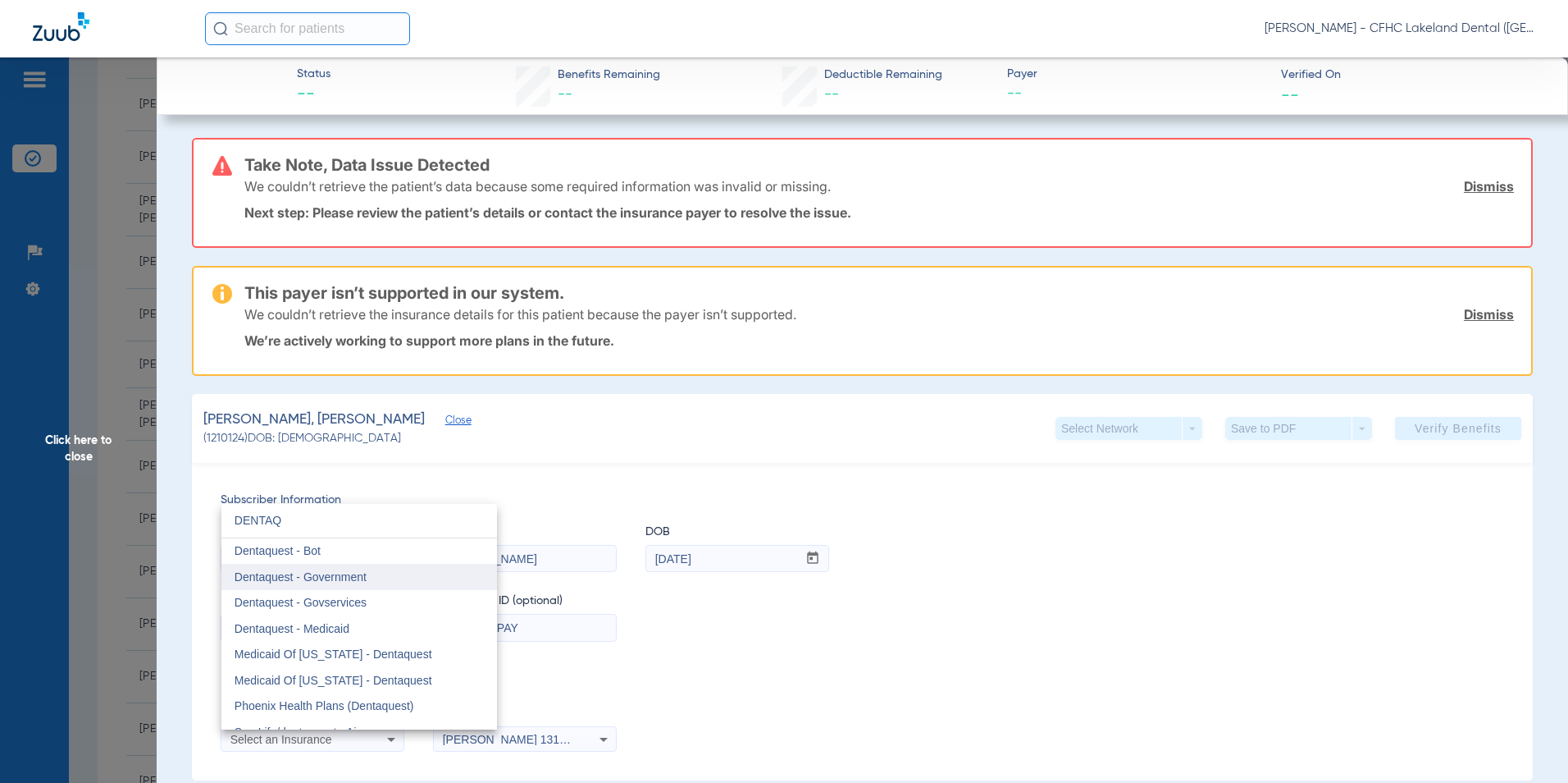
type input "DENTAQ"
click at [418, 581] on mat-option "Dentaquest - Government" at bounding box center [359, 577] width 275 height 26
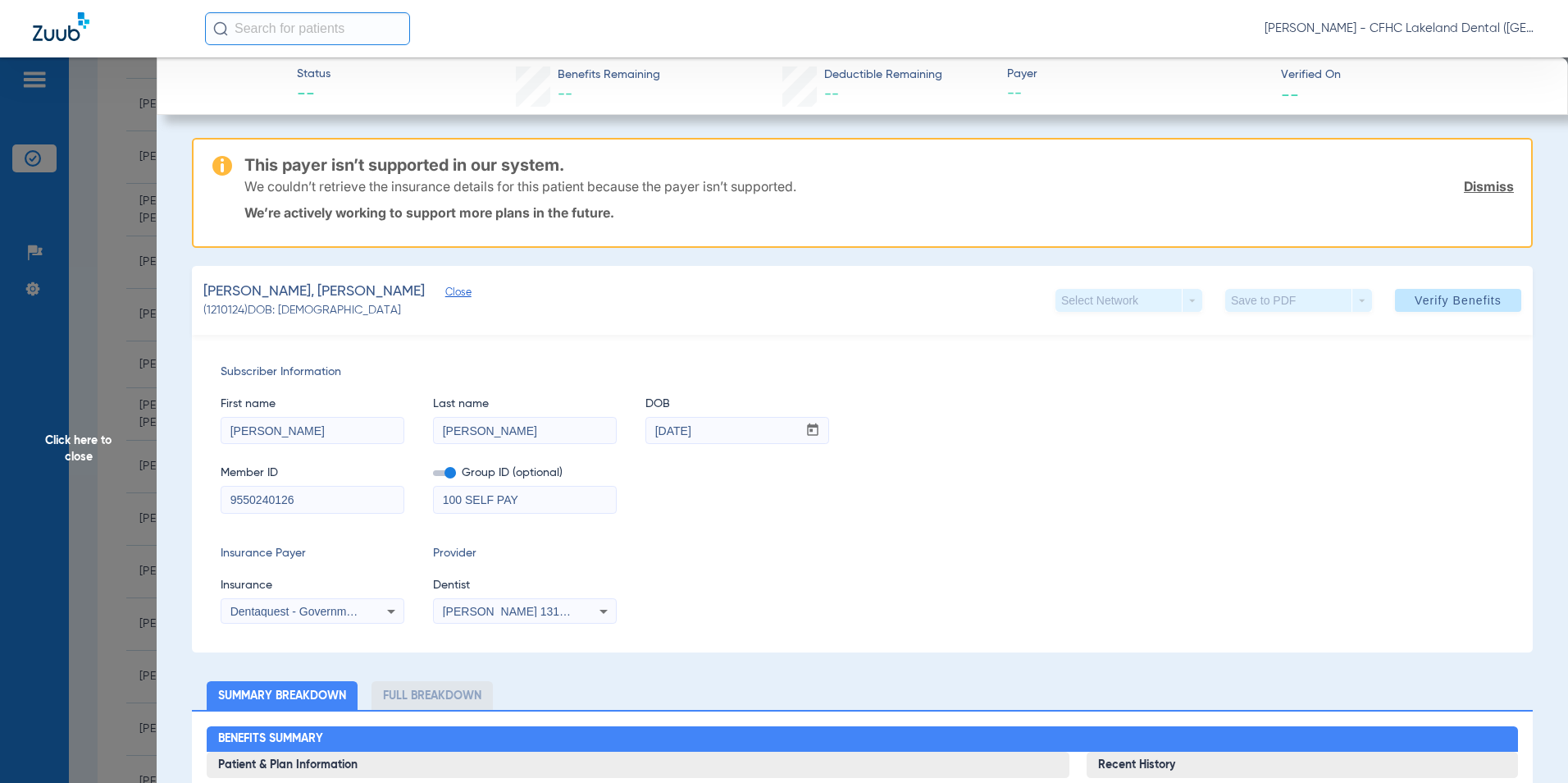
drag, startPoint x: 528, startPoint y: 502, endPoint x: -172, endPoint y: 369, distance: 712.5
click at [0, 369] on html "[PERSON_NAME] - CFHC Lakeland Dental (Peds) Patients Insurance Verification Set…" at bounding box center [784, 392] width 1568 height 783
click at [1415, 294] on span "Verify Benefits" at bounding box center [1459, 301] width 87 height 13
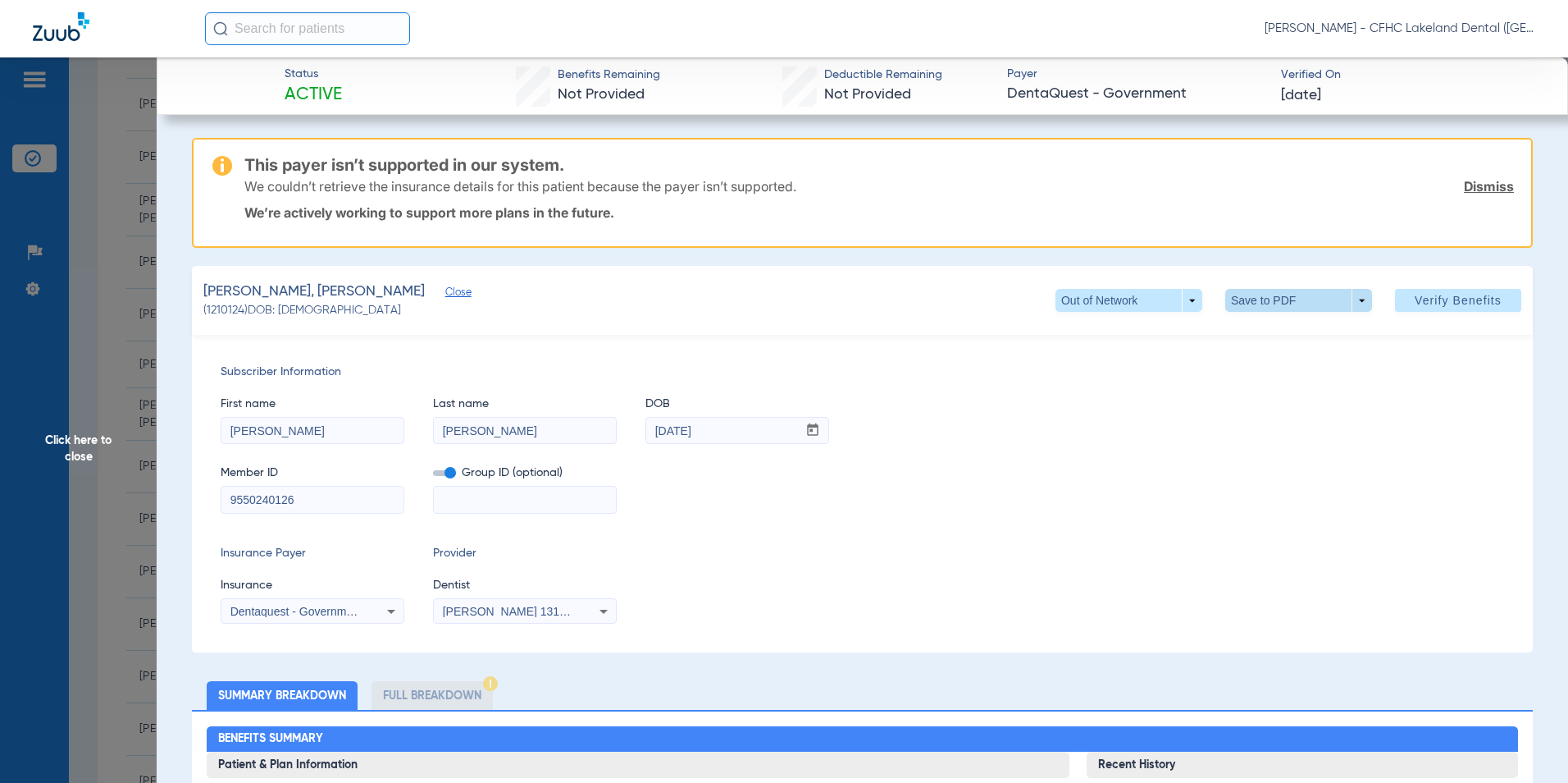
click at [1354, 299] on span at bounding box center [1298, 300] width 147 height 23
click at [1330, 340] on button "insert_drive_file Save to PDF" at bounding box center [1276, 332] width 124 height 32
